Goal: Feedback & Contribution: Leave review/rating

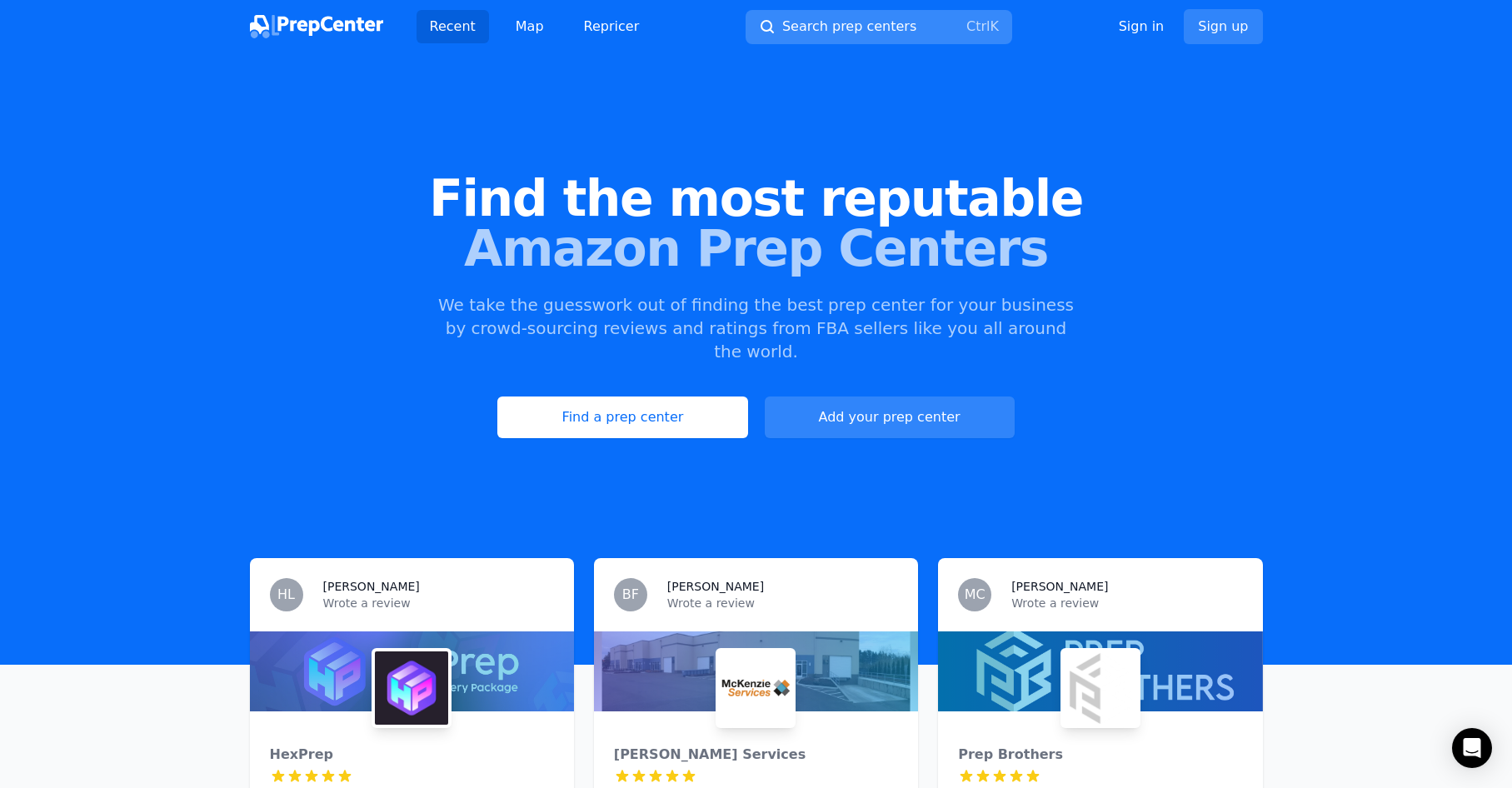
click at [861, 16] on button "Search prep centers Ctrl K" at bounding box center [879, 26] width 267 height 34
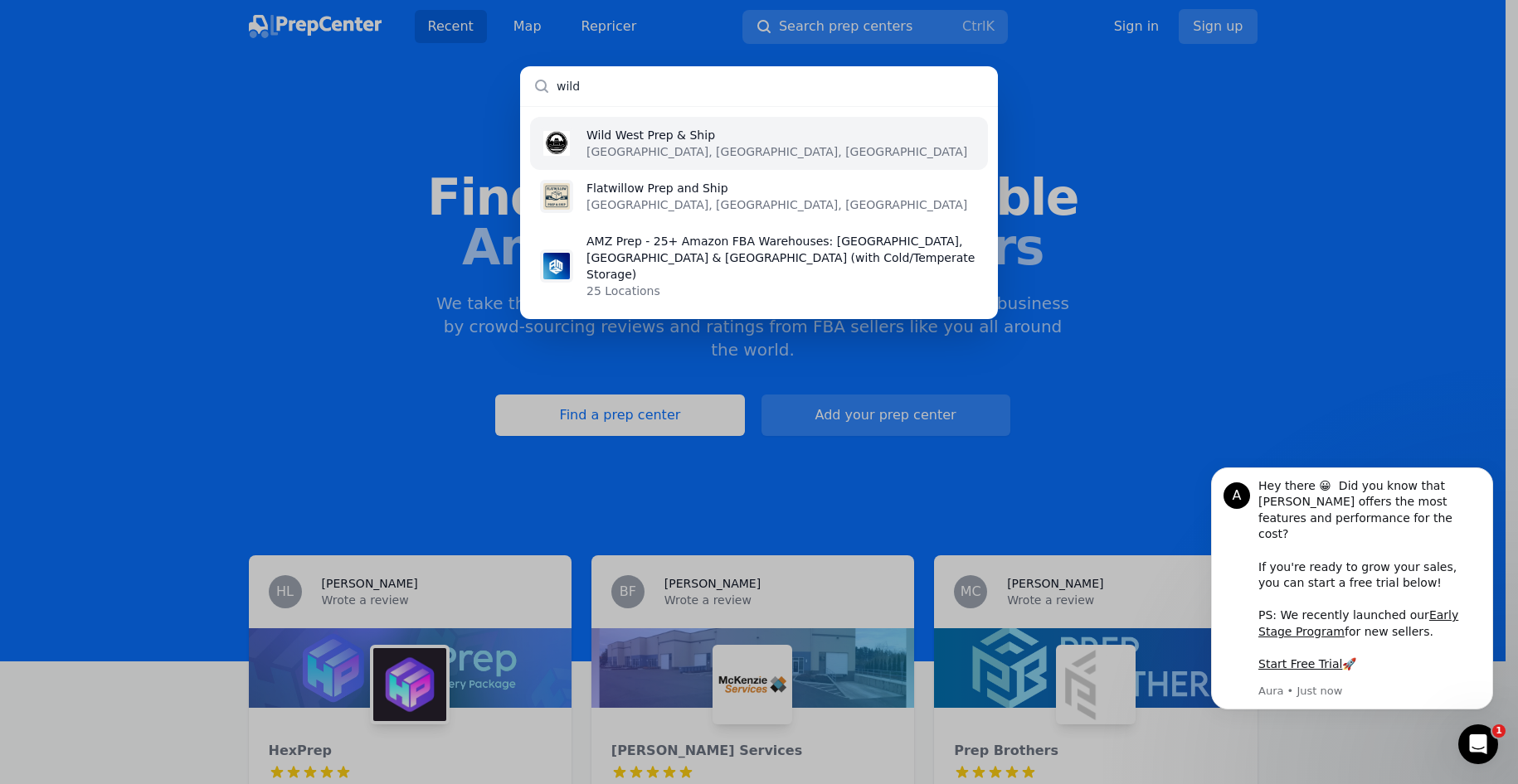
type input "wild"
click at [742, 128] on li "Wild West Prep & Ship [GEOGRAPHIC_DATA], [GEOGRAPHIC_DATA], [GEOGRAPHIC_DATA]" at bounding box center [759, 143] width 457 height 53
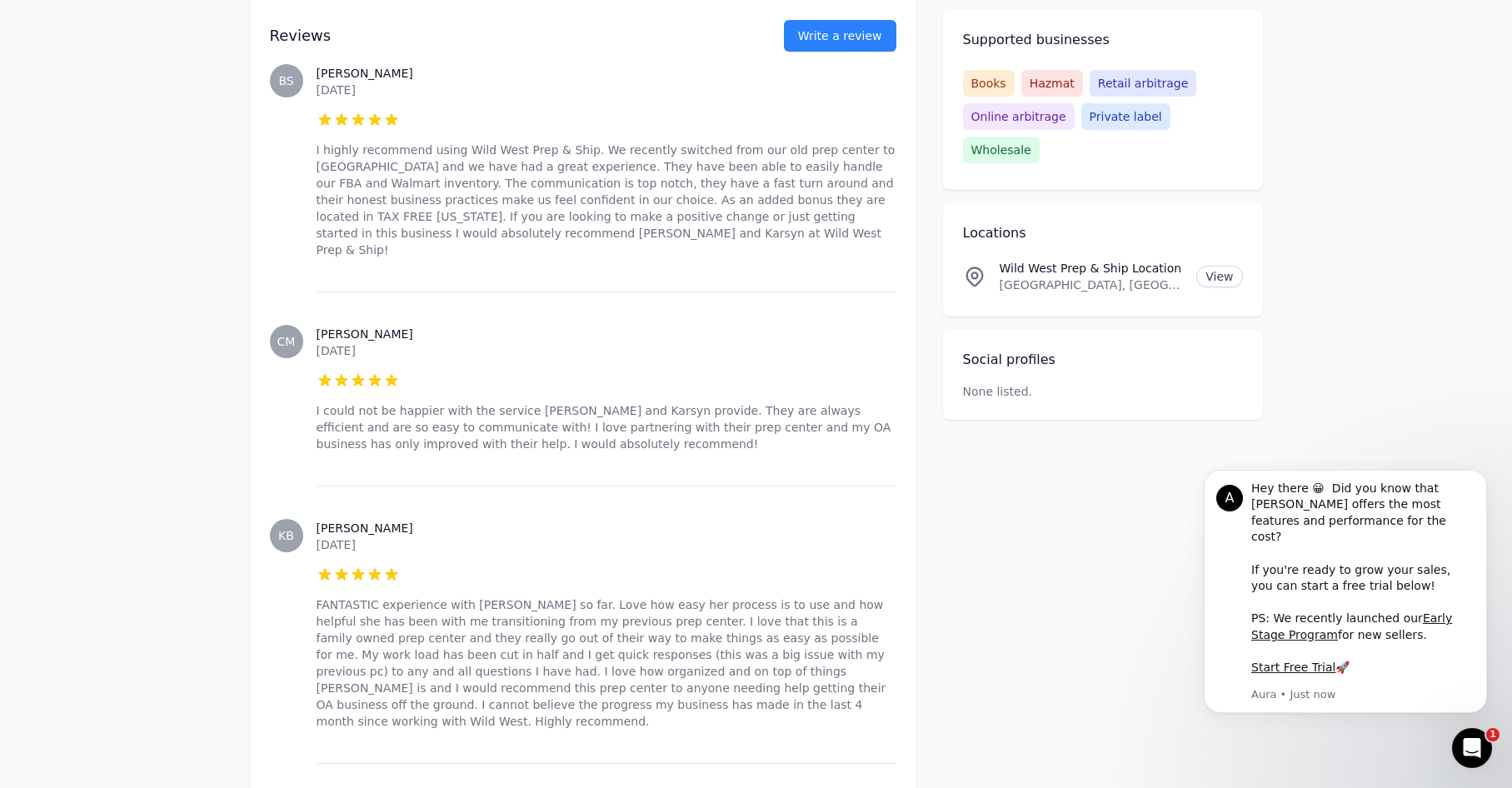
scroll to position [1357, 0]
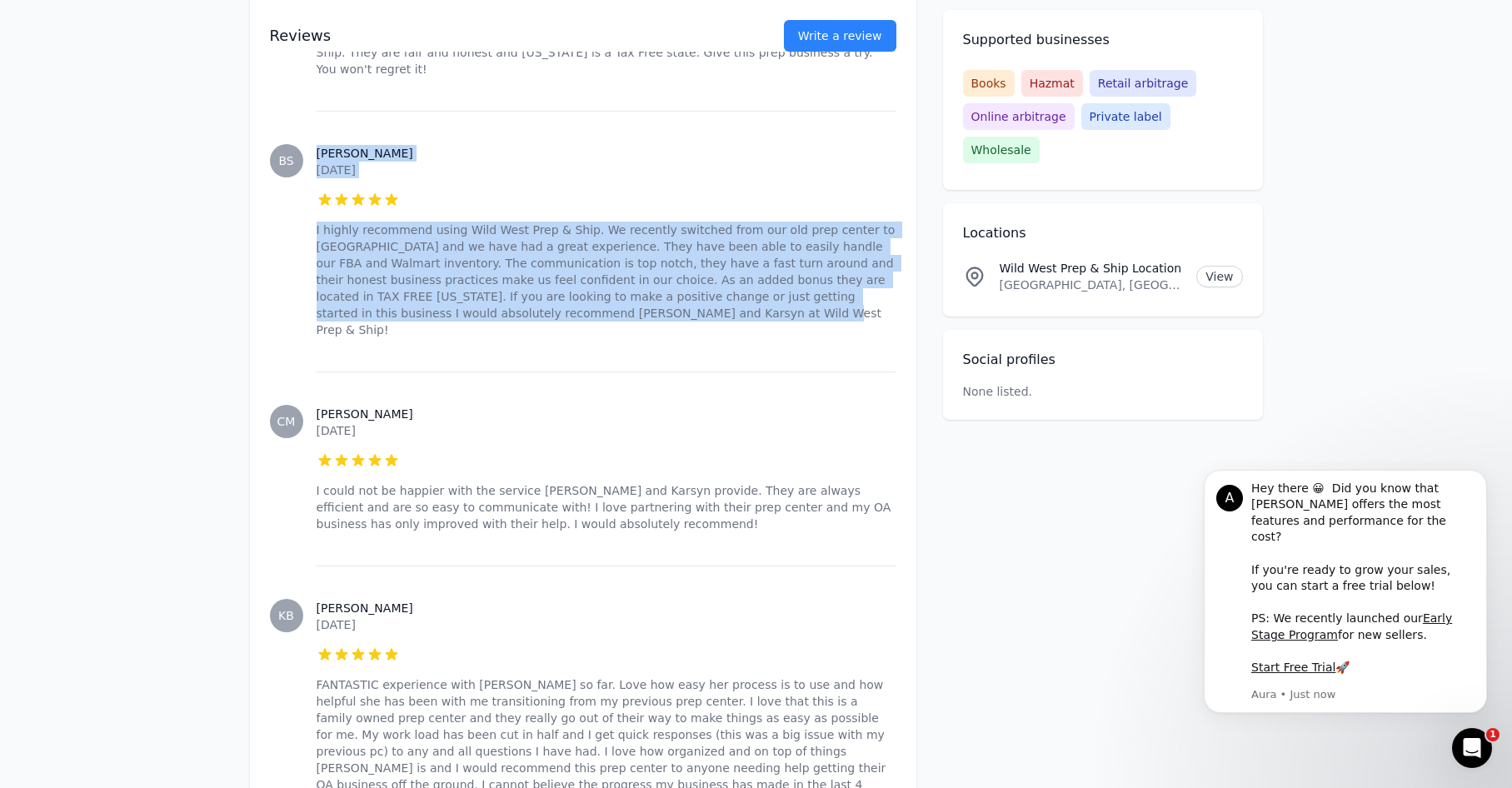
drag, startPoint x: 530, startPoint y: 267, endPoint x: 301, endPoint y: 195, distance: 240.1
click at [301, 195] on div "BS [PERSON_NAME] [DATE] 5 out of 5 stars I highly recommend using Wild West Pre…" at bounding box center [583, 241] width 626 height 261
click at [318, 222] on p "I highly recommend using Wild West Prep & Ship. We recently switched from our o…" at bounding box center [606, 280] width 580 height 116
drag, startPoint x: 313, startPoint y: 173, endPoint x: 469, endPoint y: 257, distance: 177.2
click at [469, 257] on div "BS [PERSON_NAME] [DATE] 5 out of 5 stars I highly recommend using Wild West Pre…" at bounding box center [583, 241] width 626 height 261
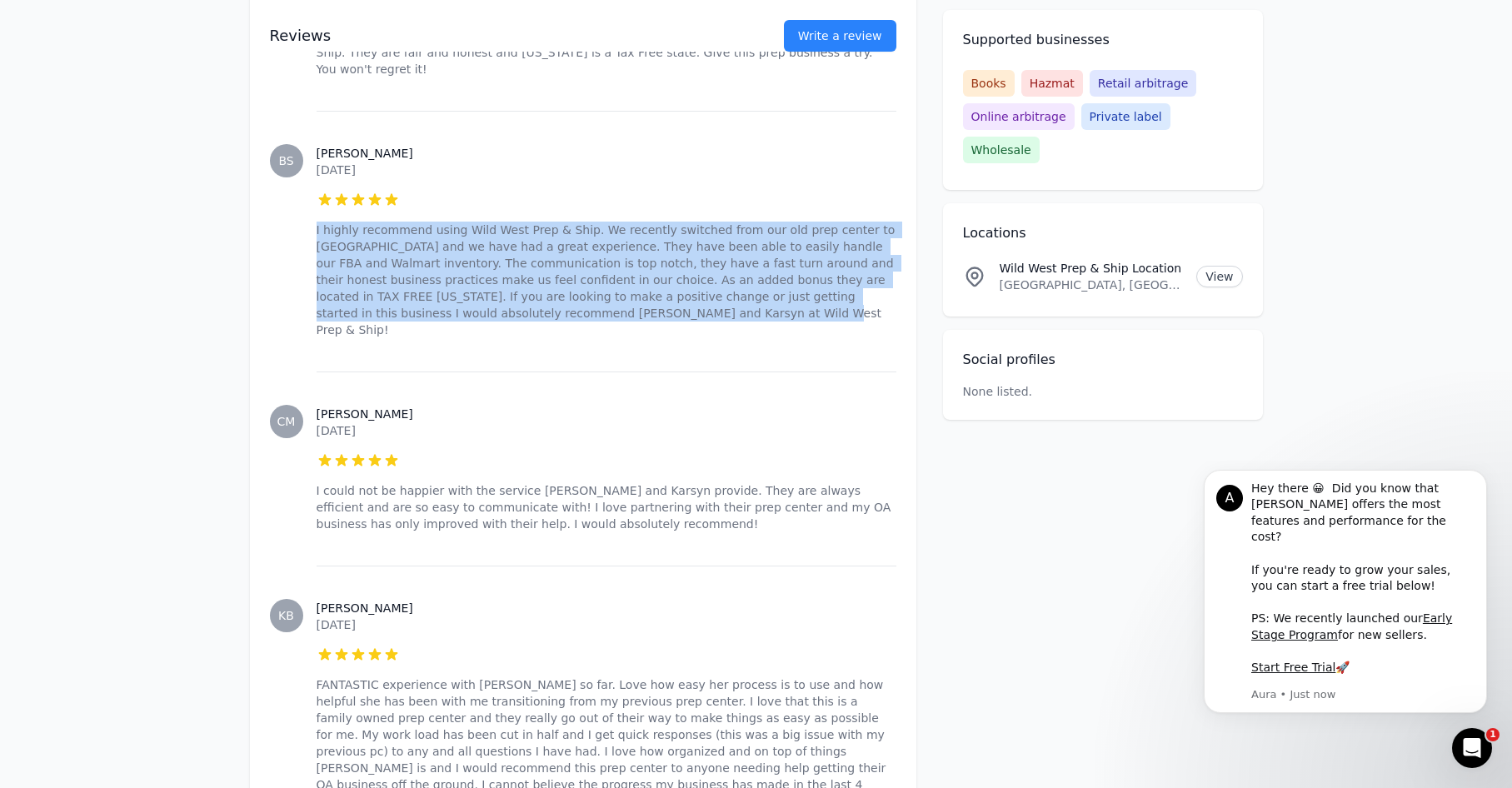
copy p "I highly recommend using Wild West Prep & Ship. We recently switched from our o…"
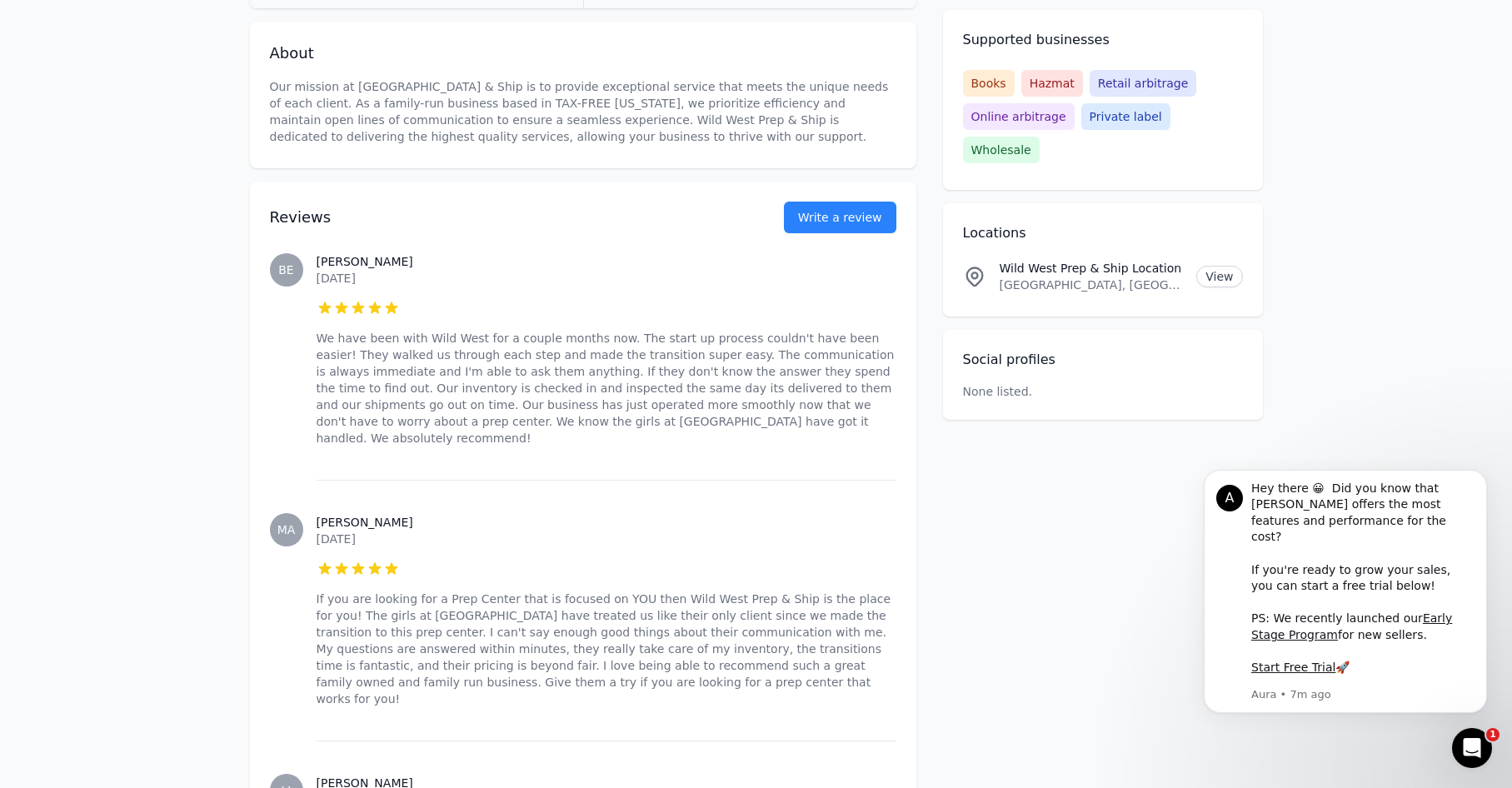
scroll to position [500, 0]
click at [856, 210] on link "Write a review" at bounding box center [840, 216] width 112 height 31
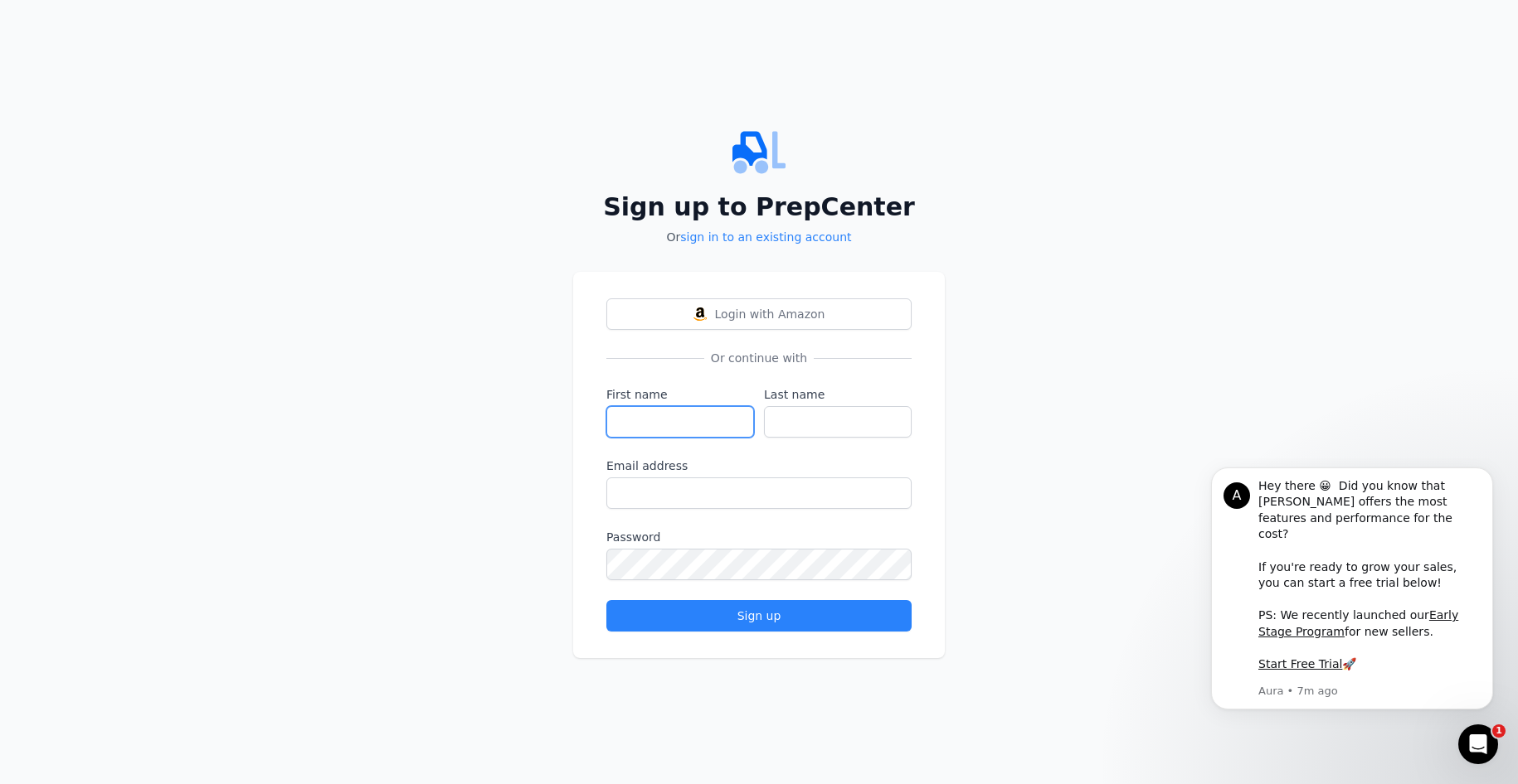
click at [679, 420] on input "First name" at bounding box center [680, 422] width 148 height 31
type input "[PERSON_NAME]"
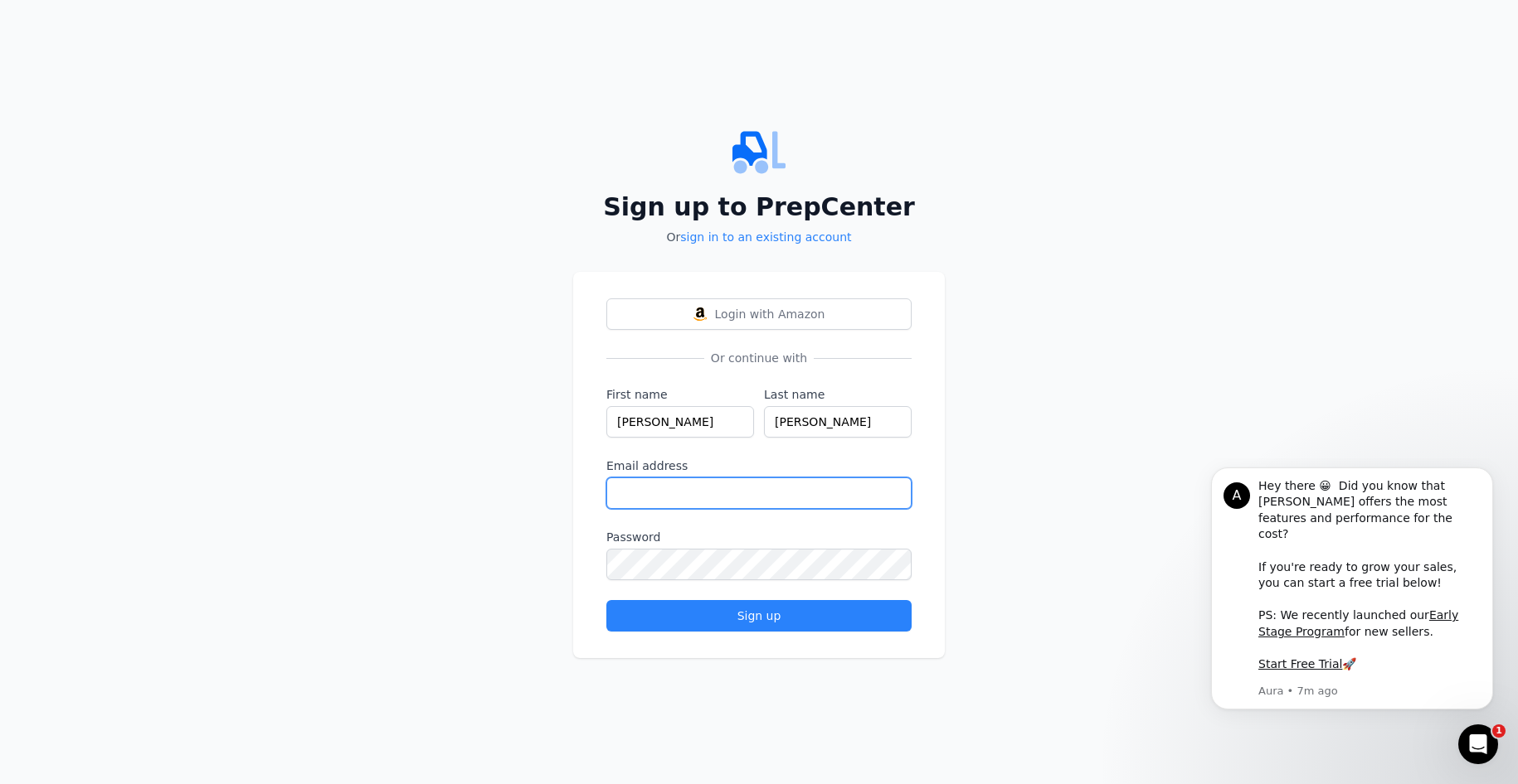
type input "[EMAIL_ADDRESS][DOMAIN_NAME]"
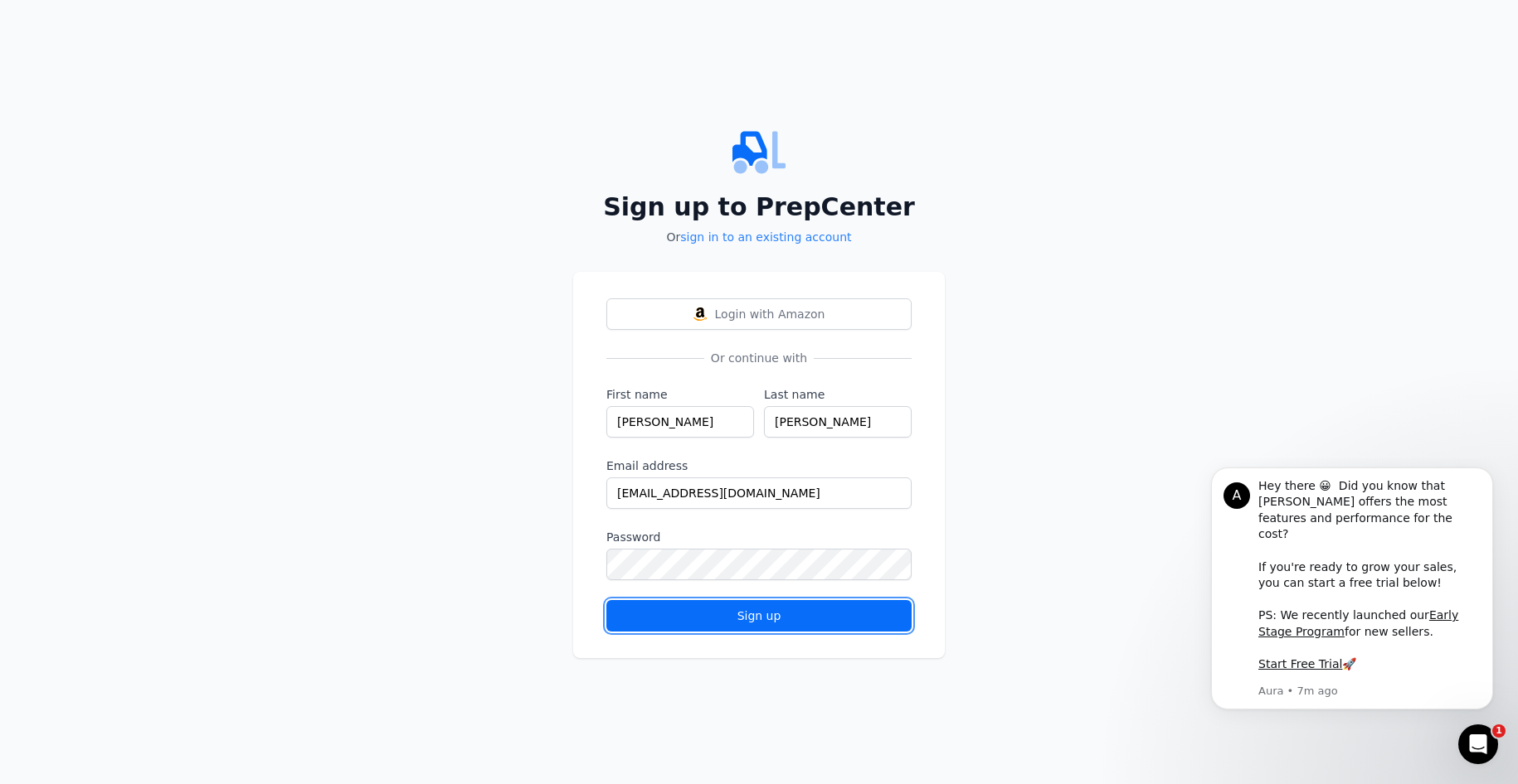
click at [699, 622] on div "Sign up" at bounding box center [759, 616] width 277 height 17
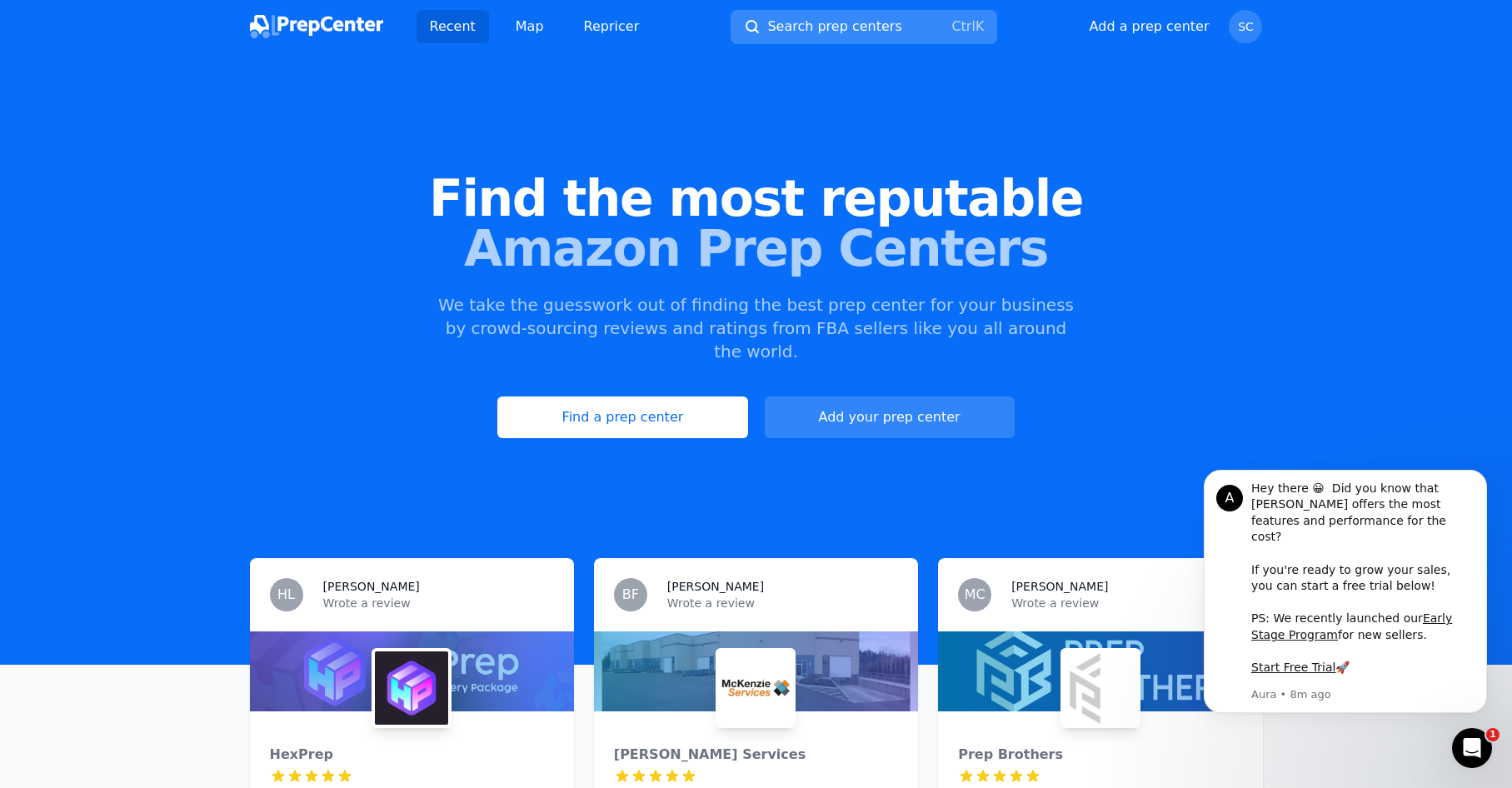
click at [814, 20] on span "Search prep centers" at bounding box center [834, 26] width 134 height 20
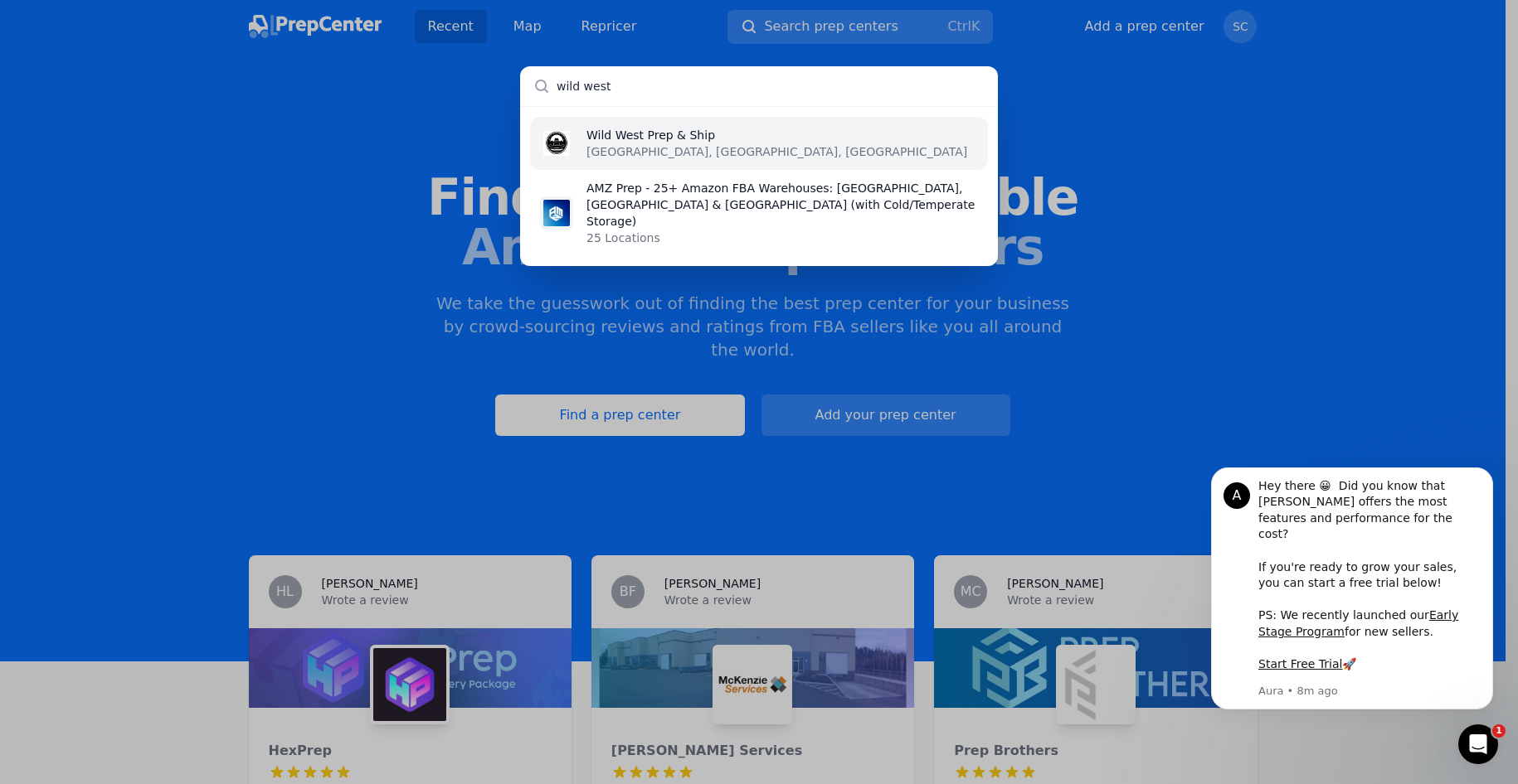
type input "wild west"
click at [624, 149] on p "[GEOGRAPHIC_DATA], [GEOGRAPHIC_DATA], [GEOGRAPHIC_DATA]" at bounding box center [777, 151] width 380 height 17
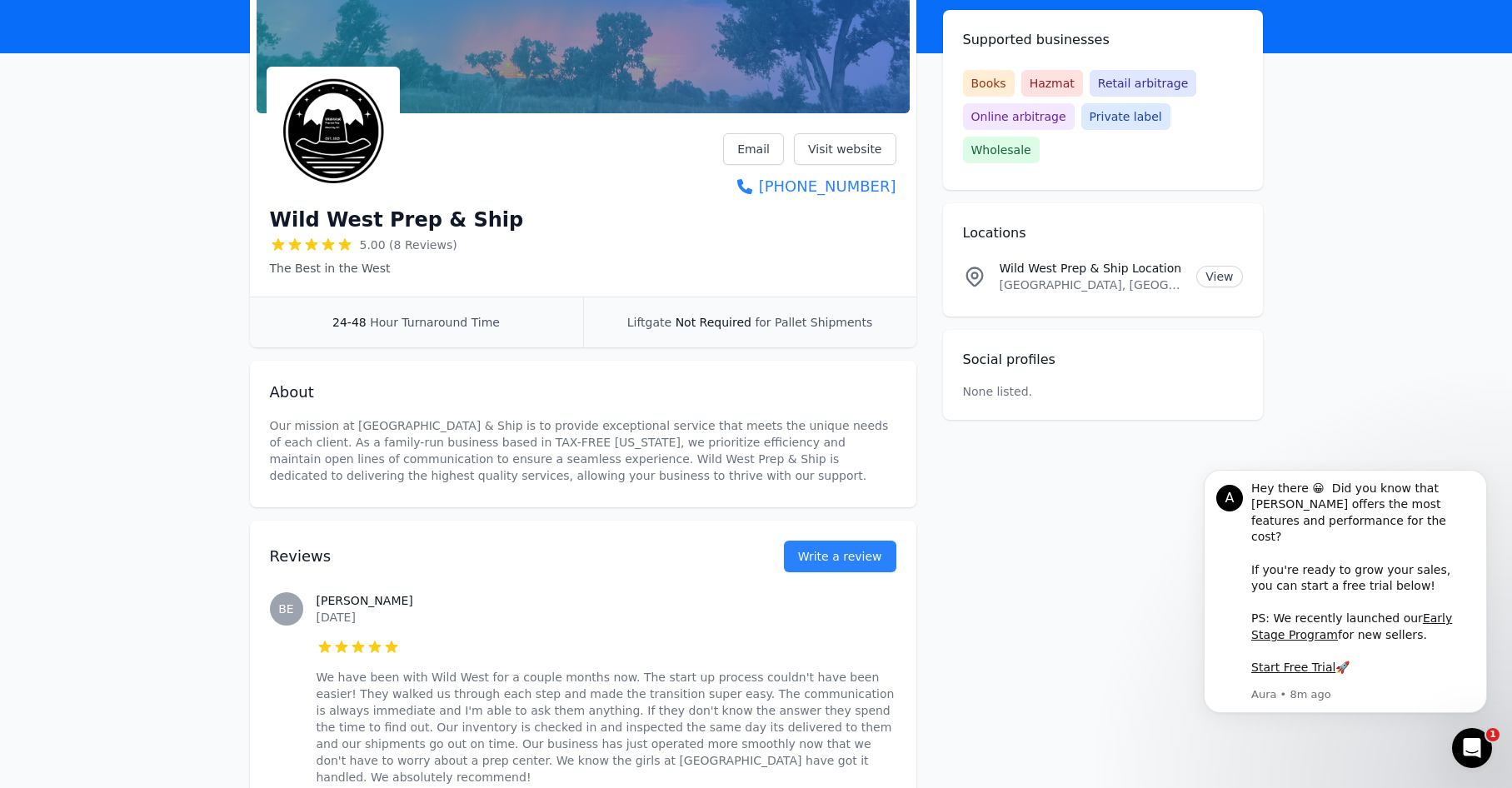
scroll to position [166, 0]
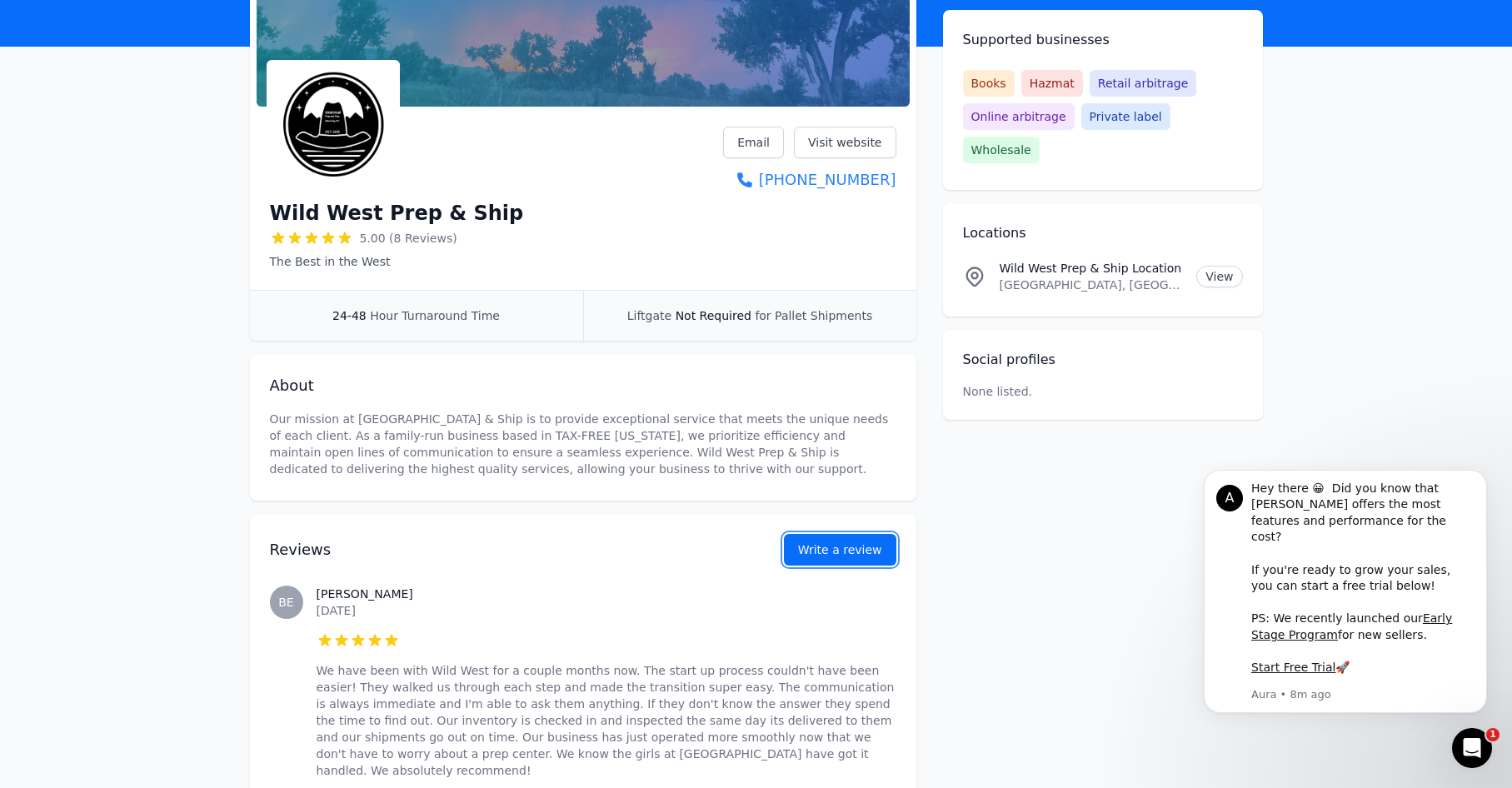
click at [836, 546] on button "Write a review" at bounding box center [840, 549] width 112 height 31
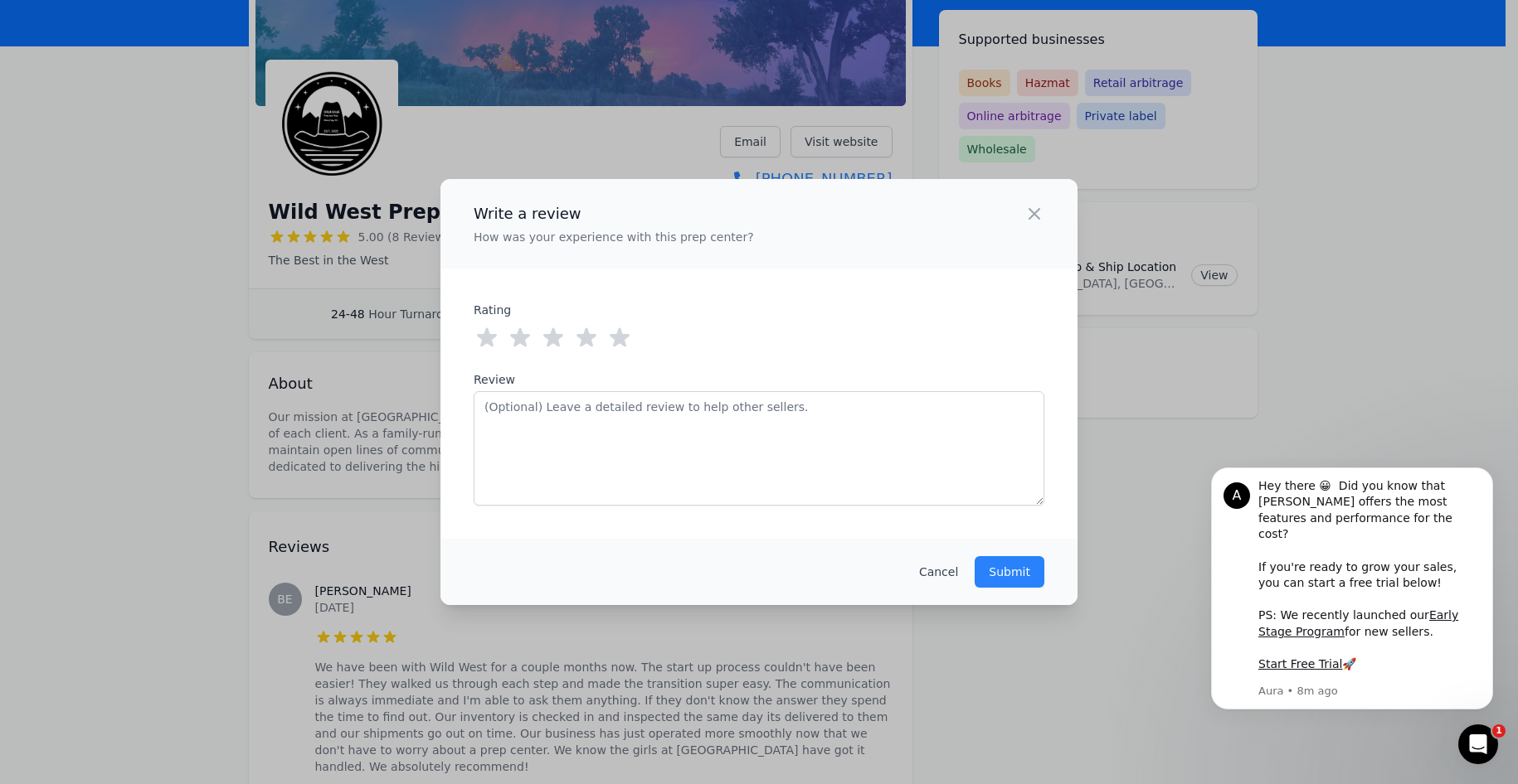
click at [627, 339] on icon at bounding box center [619, 338] width 26 height 26
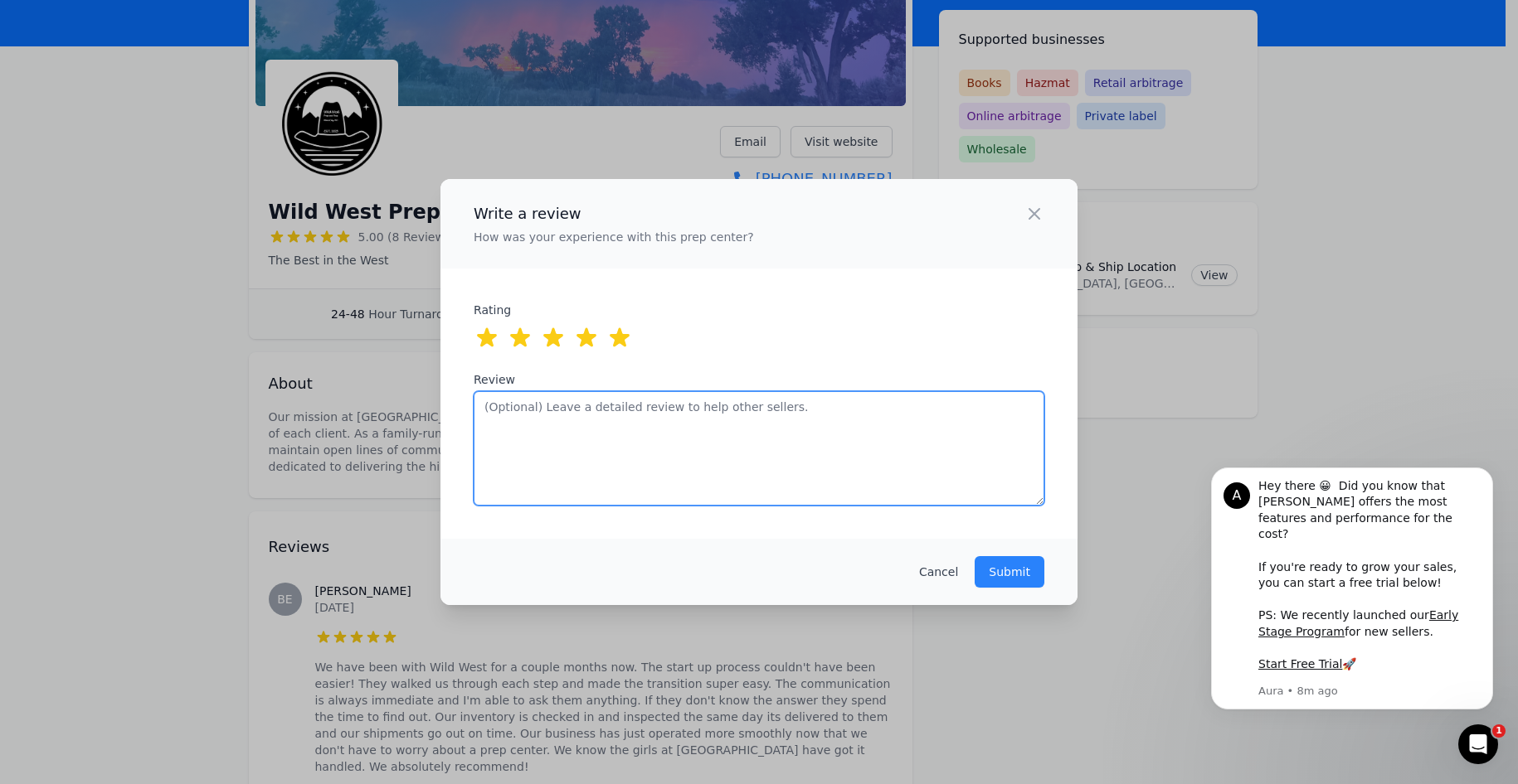
click at [592, 451] on textarea "Review" at bounding box center [759, 448] width 570 height 115
paste textarea "Wild West Prep & Ship has completely exceeded my expectations. I highly recomme…"
type textarea "Wild West Prep & Ship has completely exceeded my expectations. I highly recomme…"
paste textarea "Wild West Prep & Ship has completely exceeded my expectations. I highly recomme…"
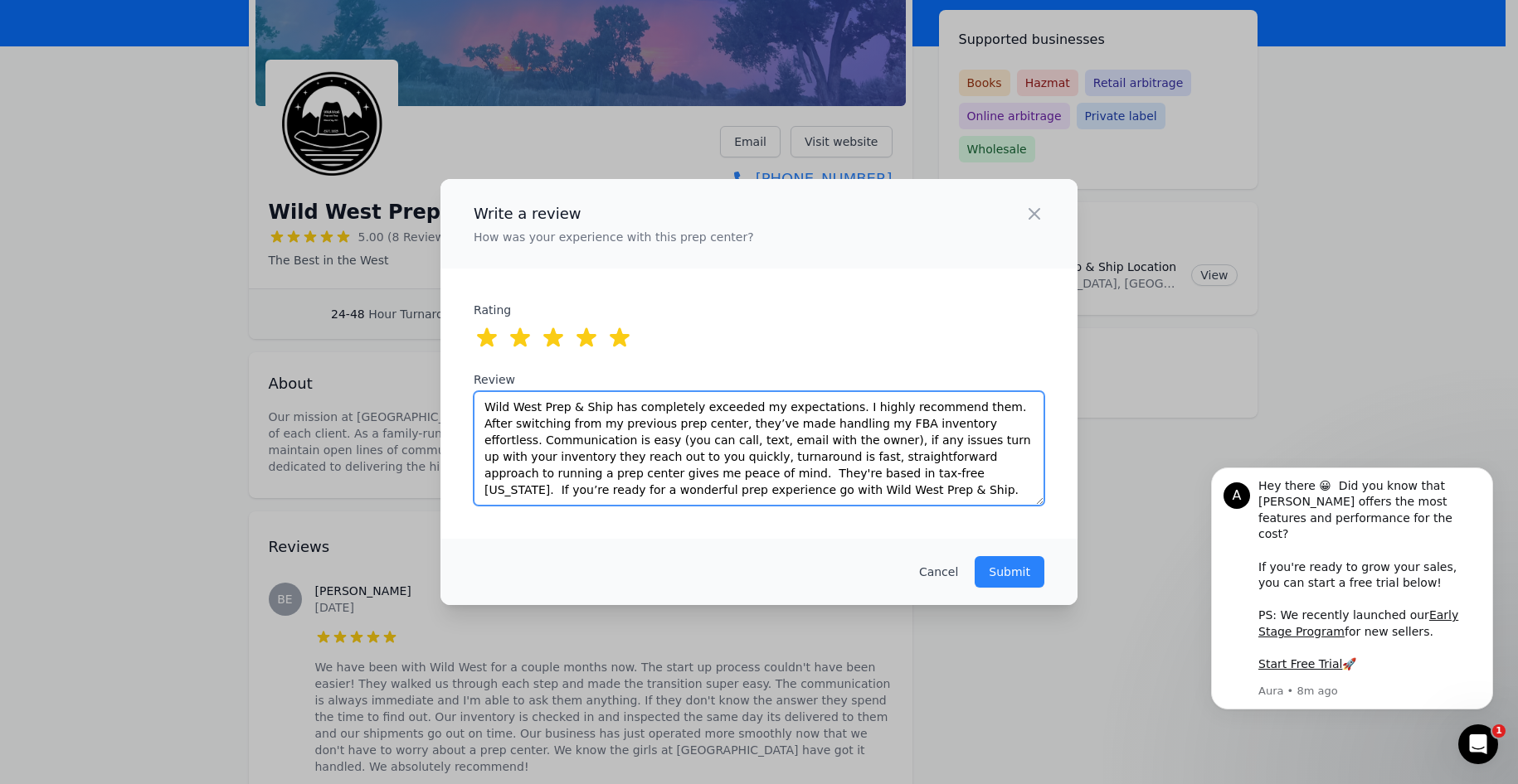
click at [958, 476] on textarea "Wild West Prep & Ship has completely exceeded my expectations. I highly recomme…" at bounding box center [759, 448] width 570 height 115
click at [960, 476] on textarea "Wild West Prep & Ship has completely exceeded my expectations. I highly recomme…" at bounding box center [759, 448] width 570 height 115
click at [958, 475] on textarea "Wild West Prep & Ship has completely exceeded my expectations. I highly recomme…" at bounding box center [759, 448] width 570 height 115
click at [957, 474] on textarea "Wild West Prep & Ship has completely exceeded my expectations. I highly recomme…" at bounding box center [759, 448] width 570 height 115
type textarea "Wild West Prep & Ship has completely exceeded my expectations. I highly recomme…"
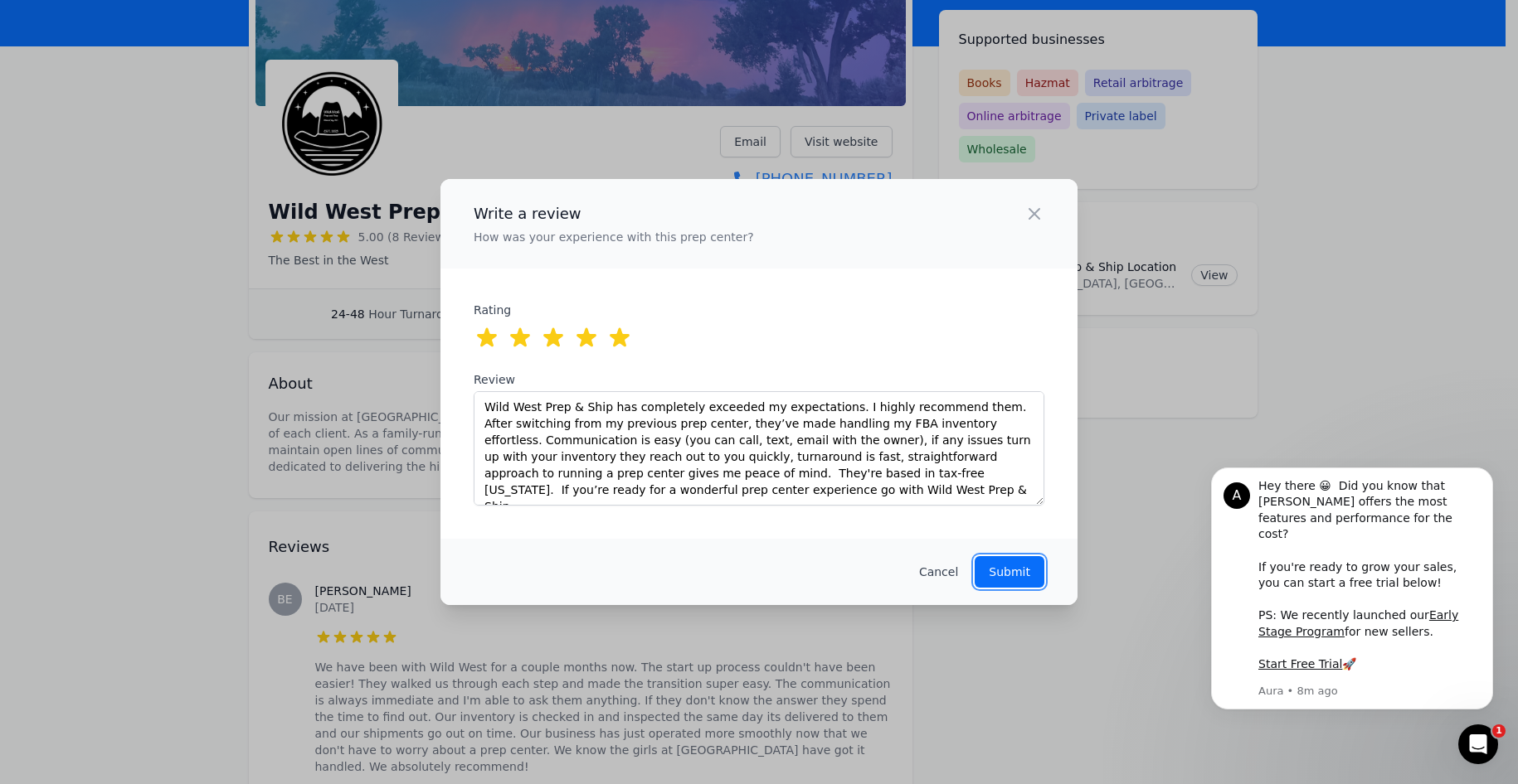
click at [1016, 578] on p "Submit" at bounding box center [1009, 572] width 42 height 17
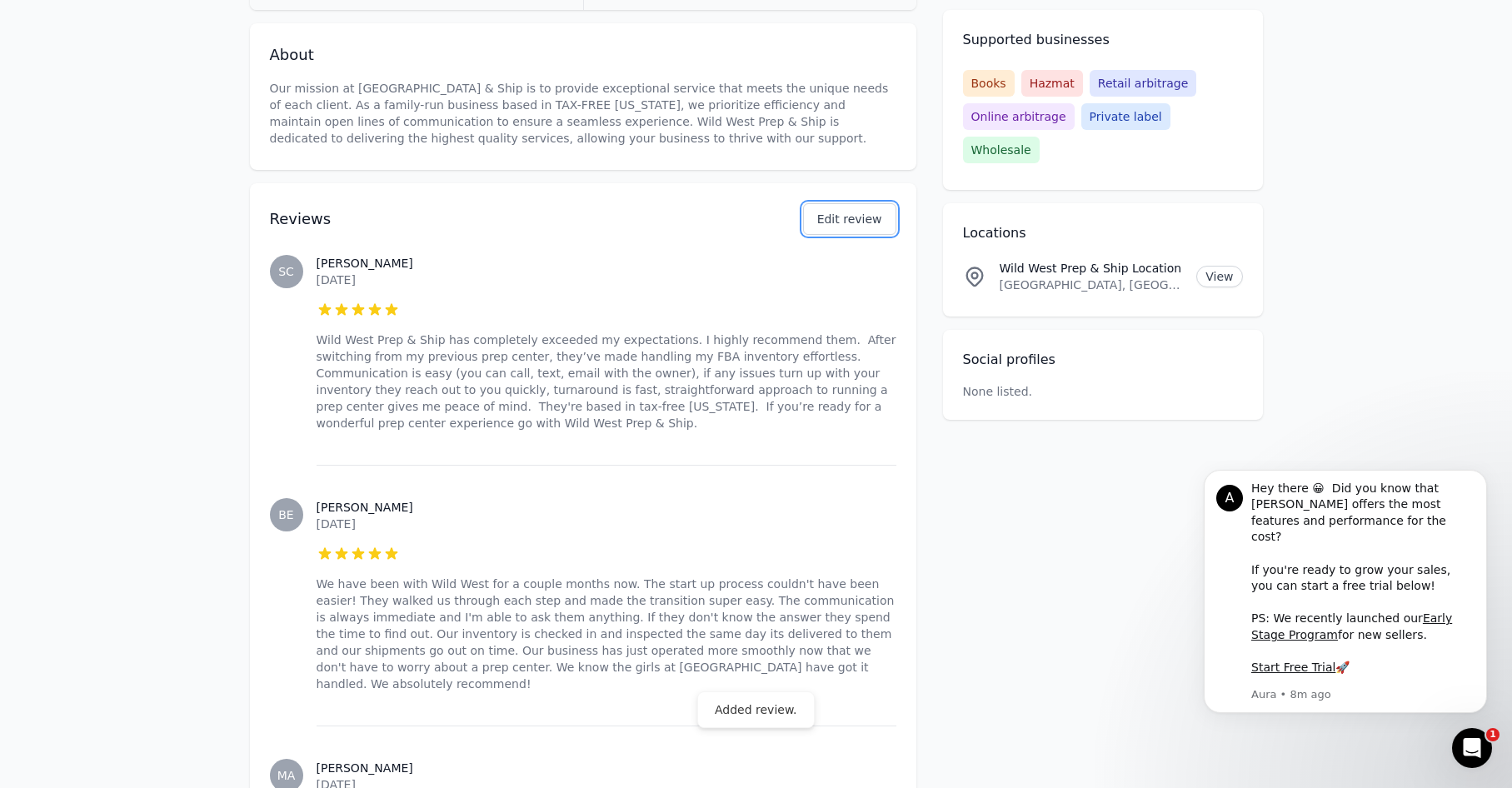
scroll to position [500, 0]
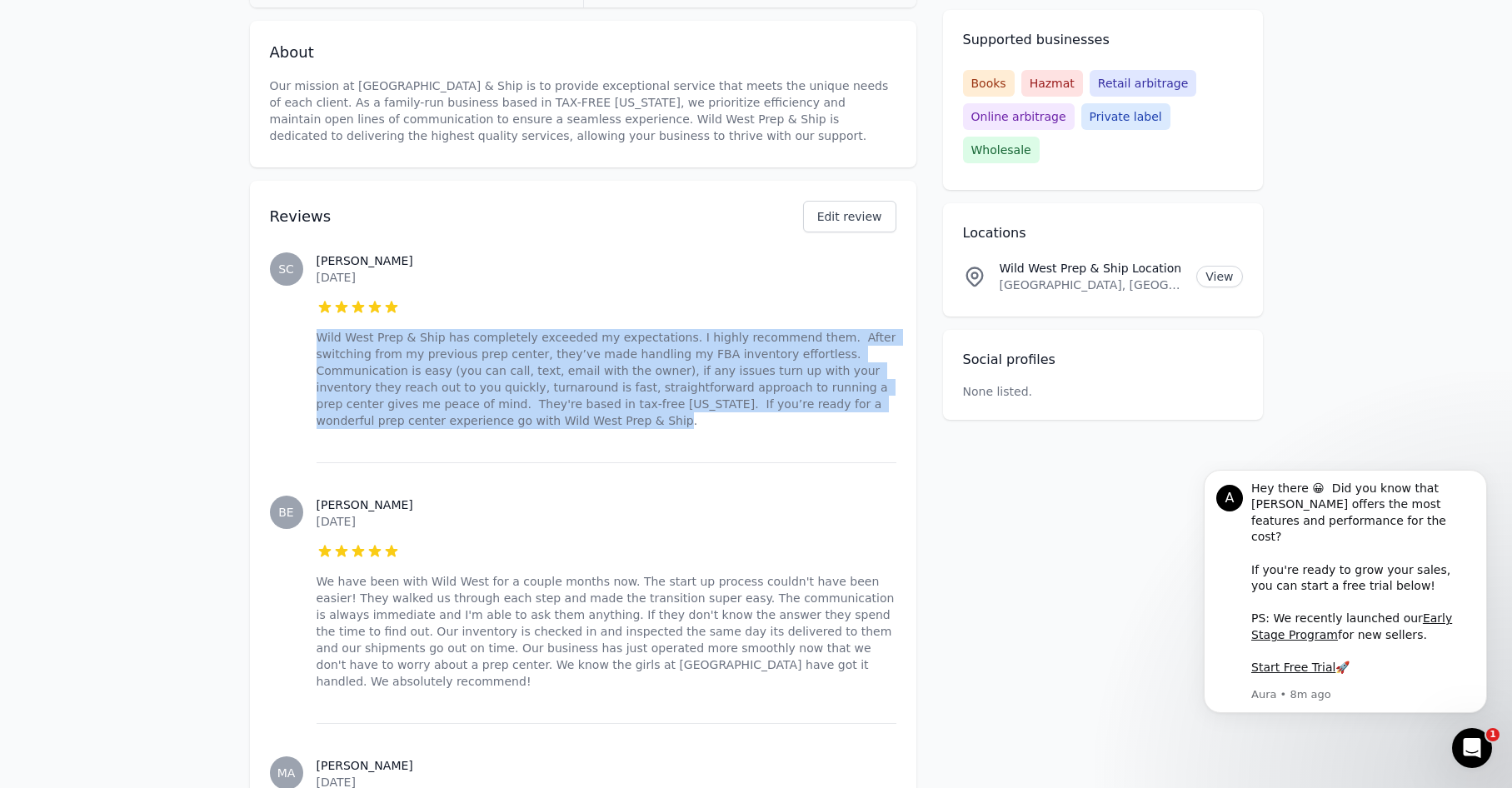
drag, startPoint x: 868, startPoint y: 399, endPoint x: 314, endPoint y: 330, distance: 558.3
click at [314, 330] on div "SC [PERSON_NAME] [DATE] 5 out of 5 stars Wild West Prep & Ship has completely e…" at bounding box center [583, 340] width 626 height 243
copy p "Wild West Prep & Ship has completely exceeded my expectations. I highly recomme…"
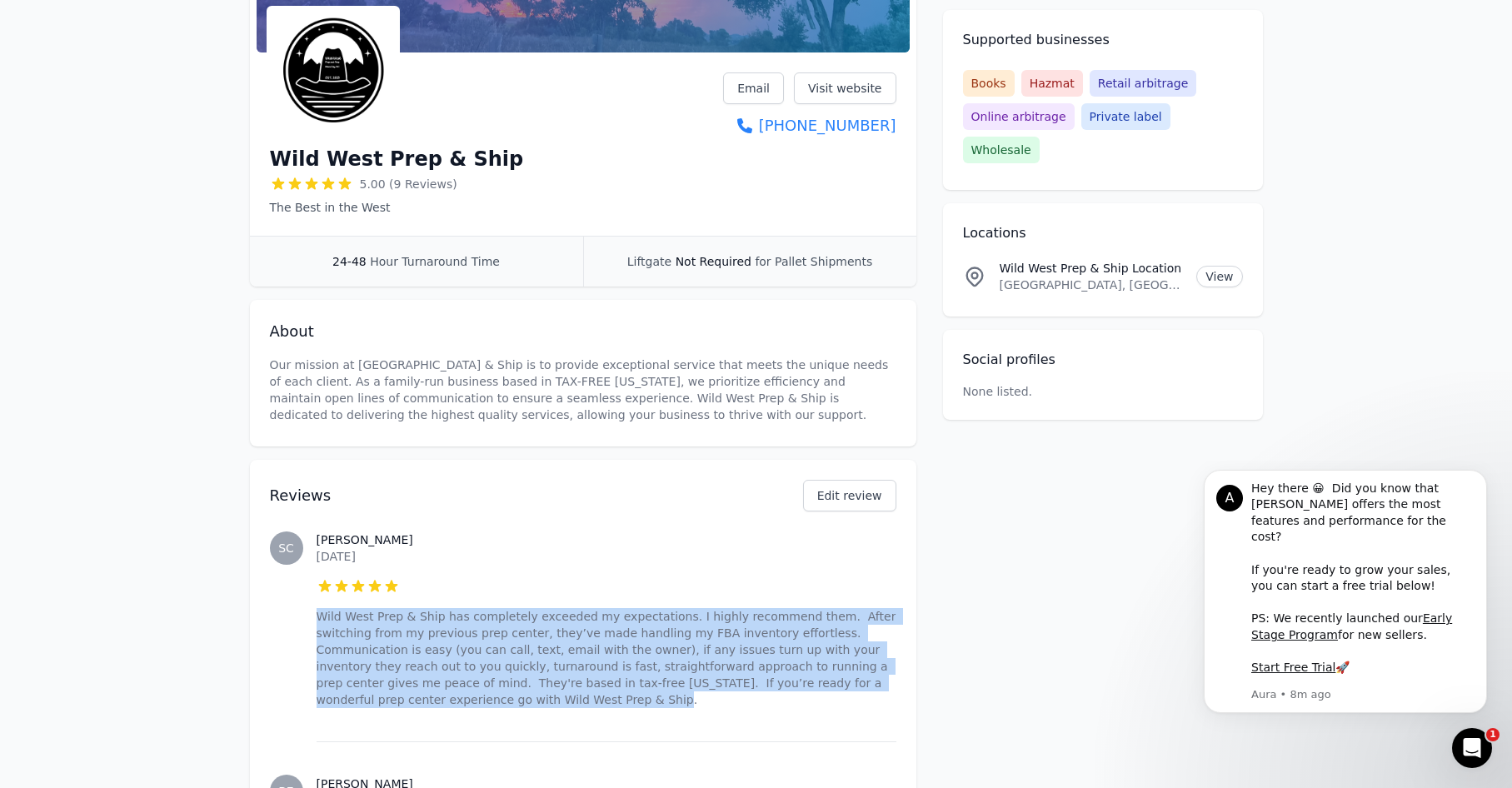
scroll to position [250, 0]
